Goal: Information Seeking & Learning: Learn about a topic

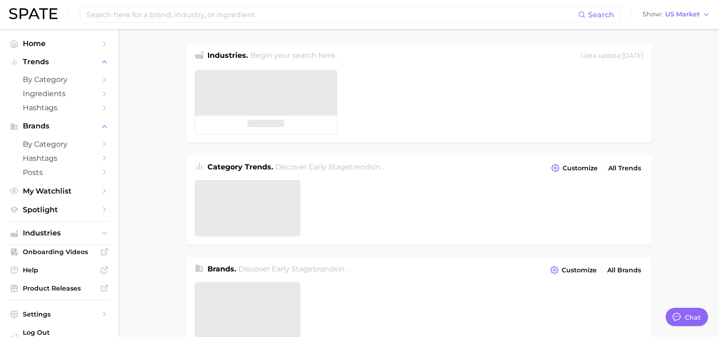
type textarea "x"
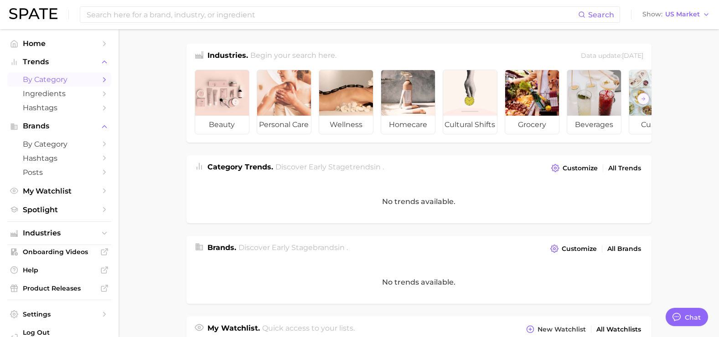
click at [62, 83] on span "by Category" at bounding box center [59, 79] width 73 height 9
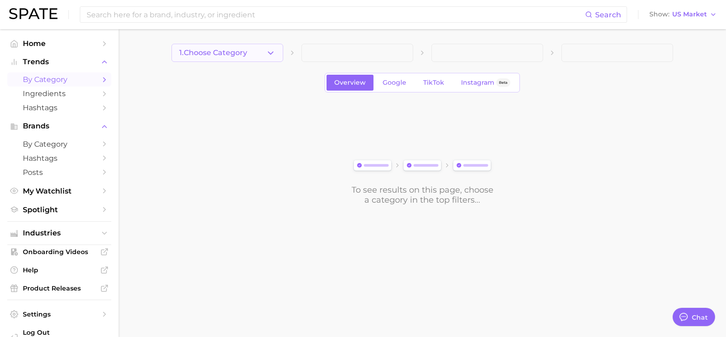
click at [266, 53] on icon "button" at bounding box center [271, 53] width 10 height 10
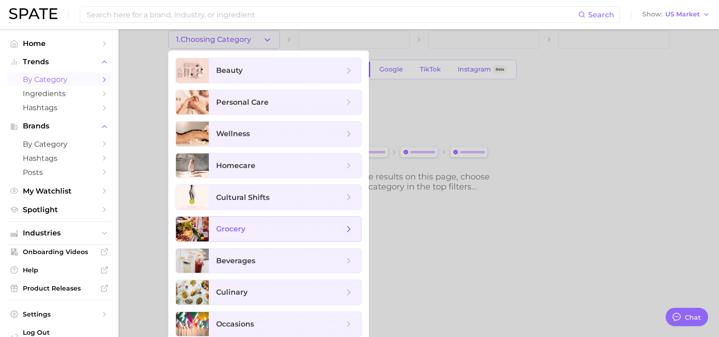
scroll to position [20, 0]
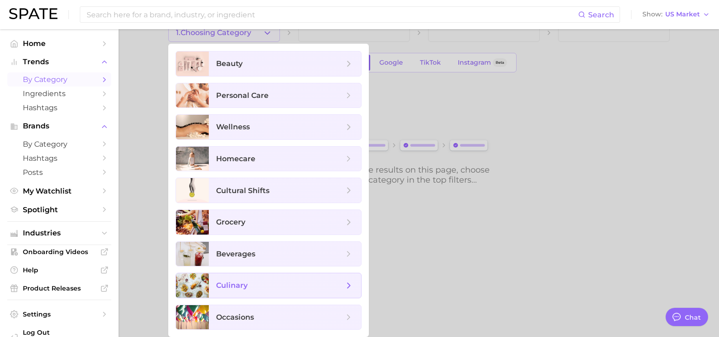
click at [344, 283] on icon at bounding box center [349, 286] width 10 height 10
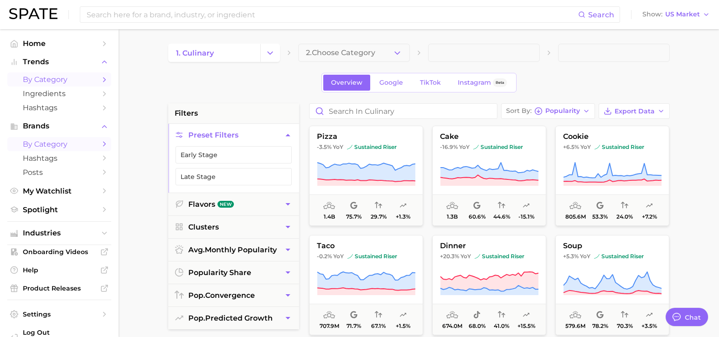
click at [78, 145] on span "by Category" at bounding box center [59, 144] width 73 height 9
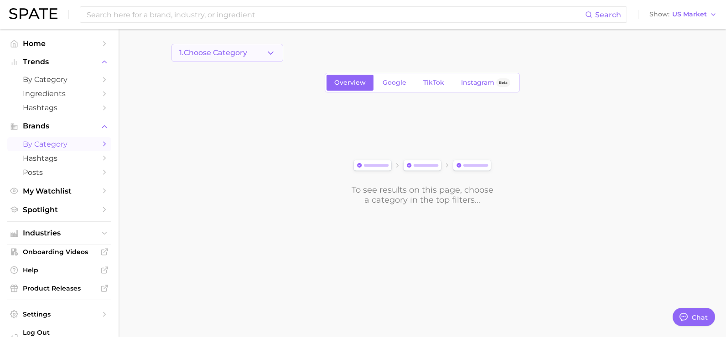
click at [227, 54] on span "1. Choose Category" at bounding box center [213, 53] width 68 height 8
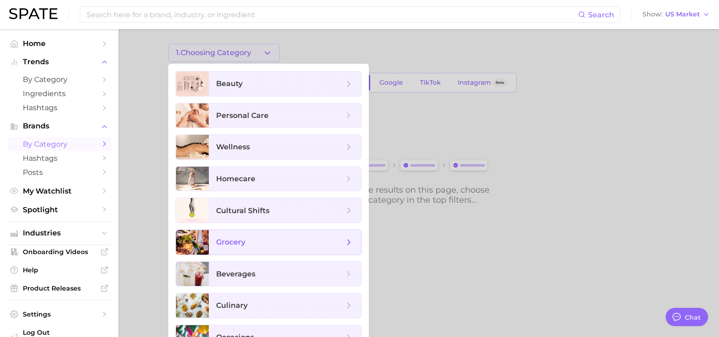
click at [335, 249] on span "grocery" at bounding box center [285, 242] width 152 height 25
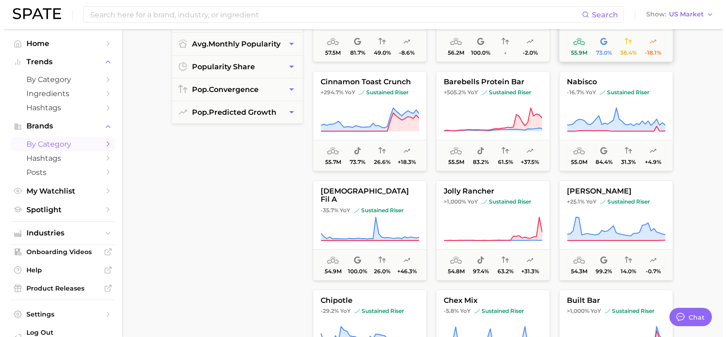
scroll to position [3373, 0]
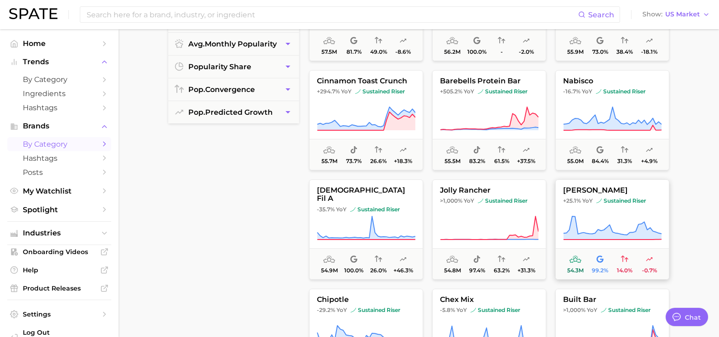
click at [576, 208] on button "[PERSON_NAME] +25.1% YoY sustained riser 54.3m 99.2% 14.0% -0.7%" at bounding box center [612, 230] width 114 height 100
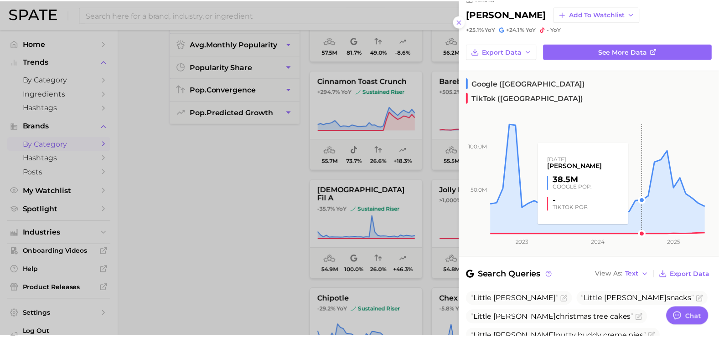
scroll to position [0, 0]
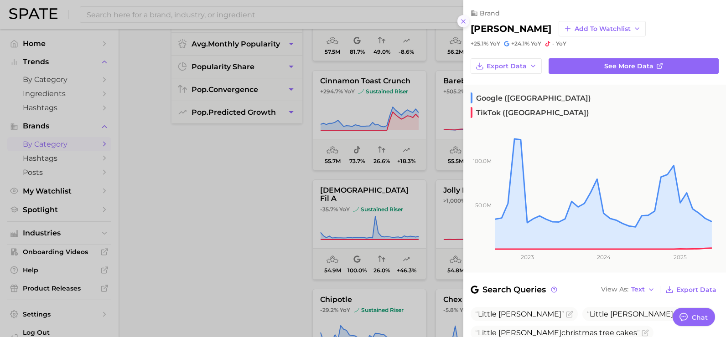
click at [460, 19] on icon at bounding box center [462, 21] width 7 height 7
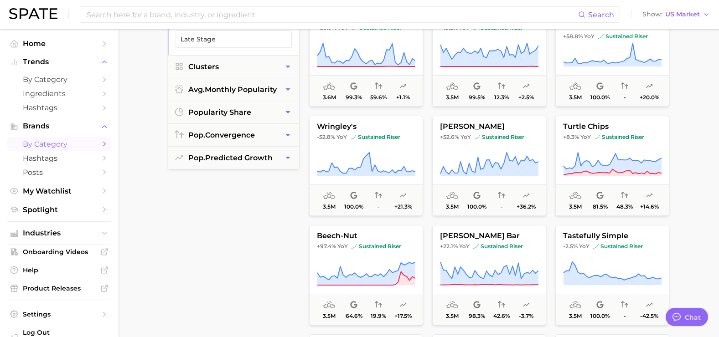
scroll to position [24748, 0]
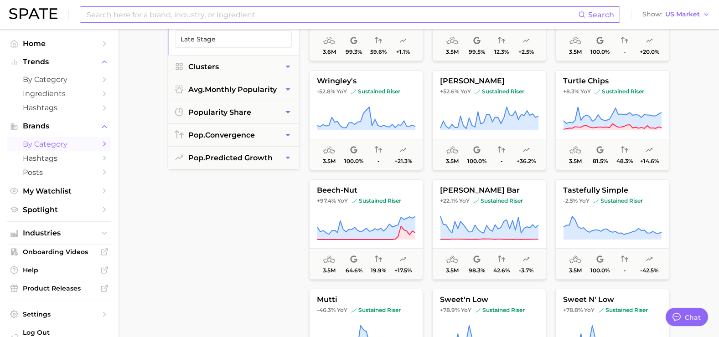
click at [205, 10] on input at bounding box center [332, 14] width 492 height 15
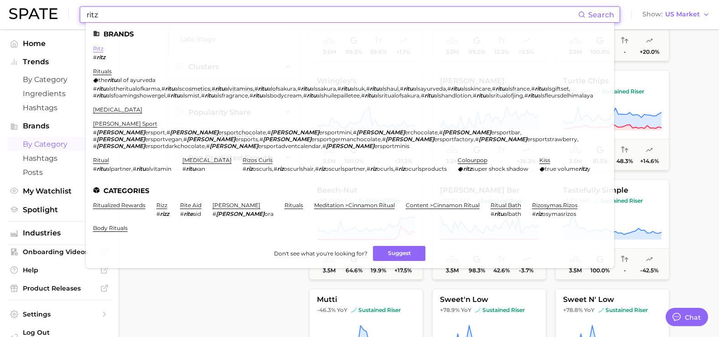
type input "ritz"
click at [100, 51] on link "ritz" at bounding box center [98, 48] width 10 height 7
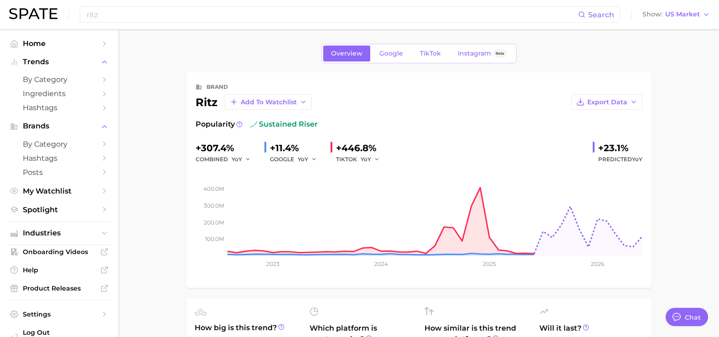
type textarea "x"
click at [64, 41] on span "Home" at bounding box center [59, 43] width 73 height 9
